Goal: Navigation & Orientation: Find specific page/section

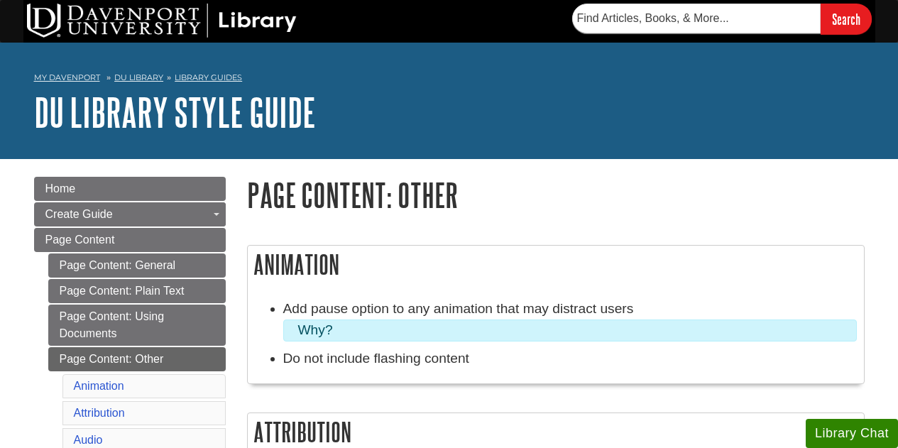
scroll to position [543, 0]
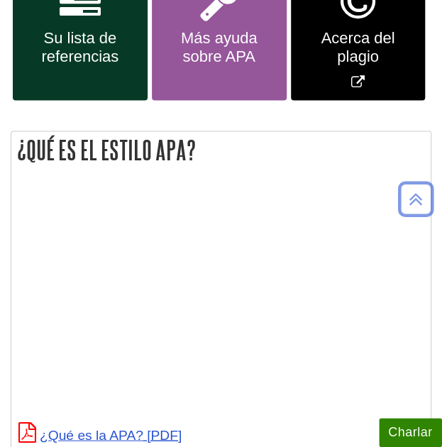
scroll to position [462, 0]
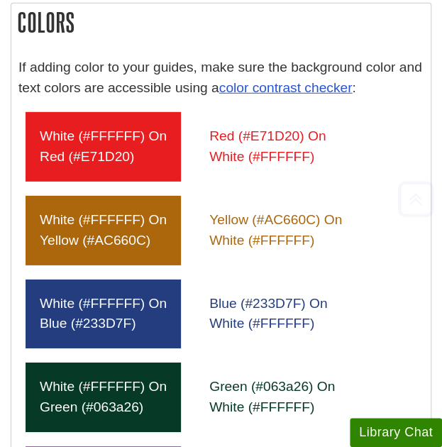
scroll to position [954, 0]
